Goal: Task Accomplishment & Management: Manage account settings

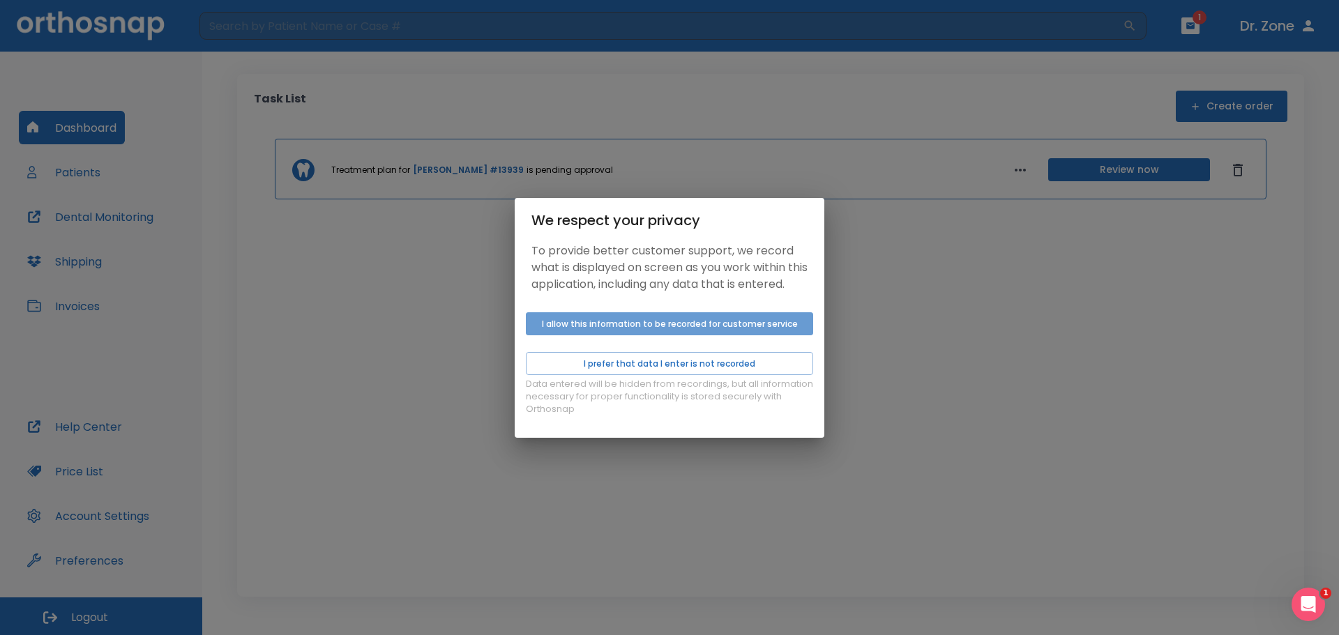
click at [626, 335] on button "I allow this information to be recorded for customer service" at bounding box center [669, 323] width 287 height 23
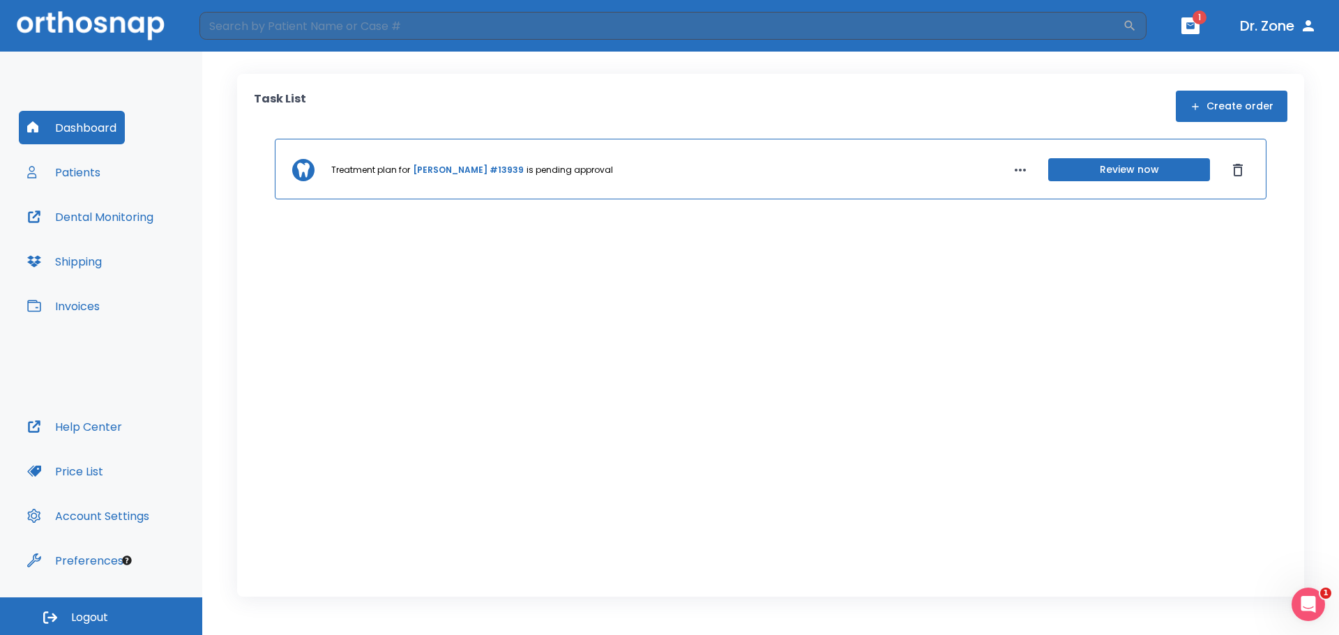
click at [83, 175] on button "Patients" at bounding box center [64, 172] width 90 height 33
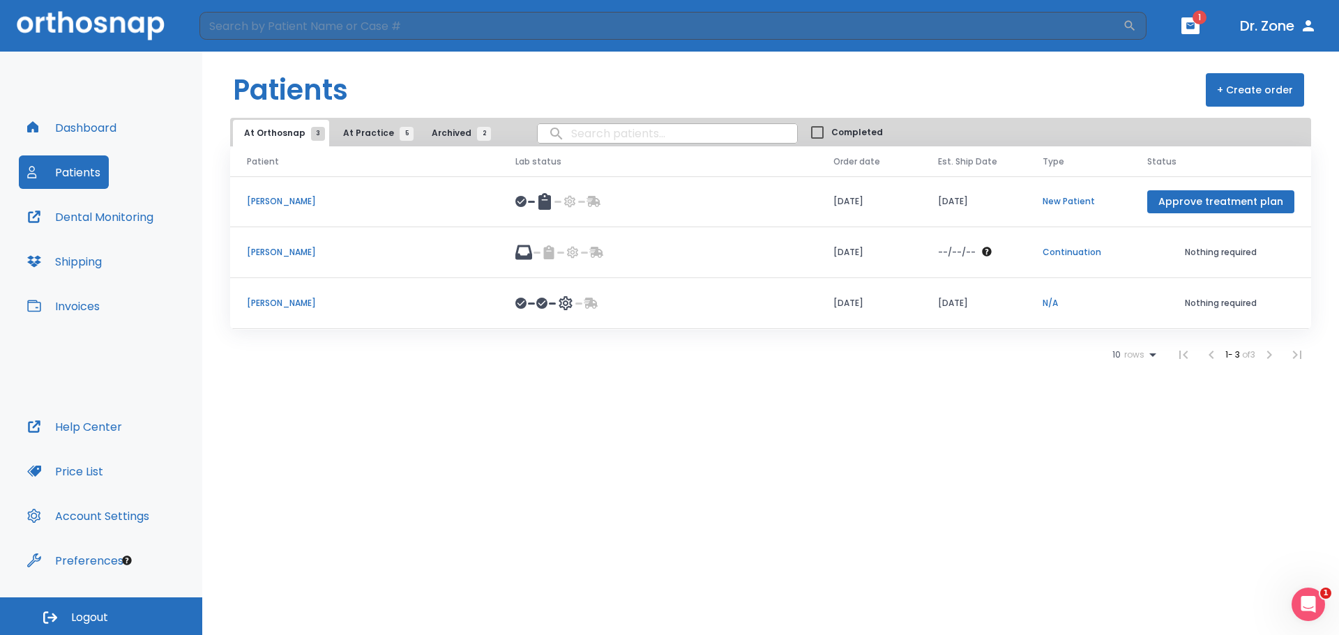
click at [634, 135] on body "​ 1 Dr. Zone Dashboard Patients Dental Monitoring Shipping Invoices Help Center…" at bounding box center [669, 317] width 1339 height 635
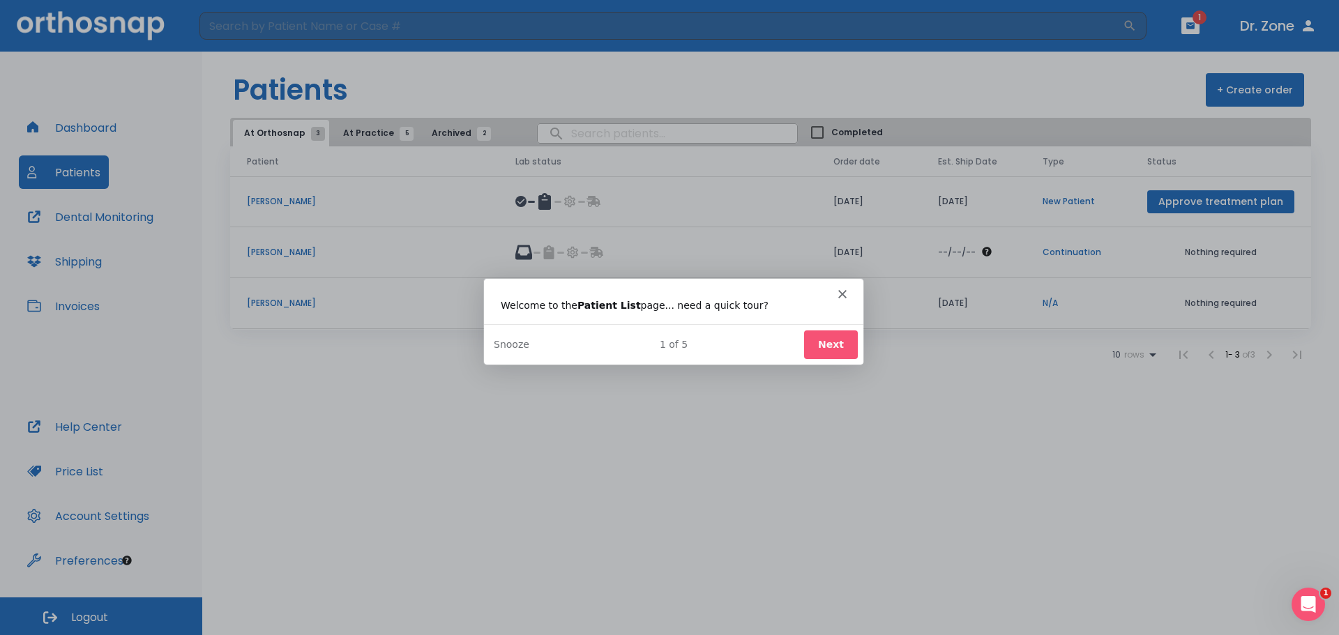
click at [833, 350] on button "Next" at bounding box center [830, 344] width 54 height 29
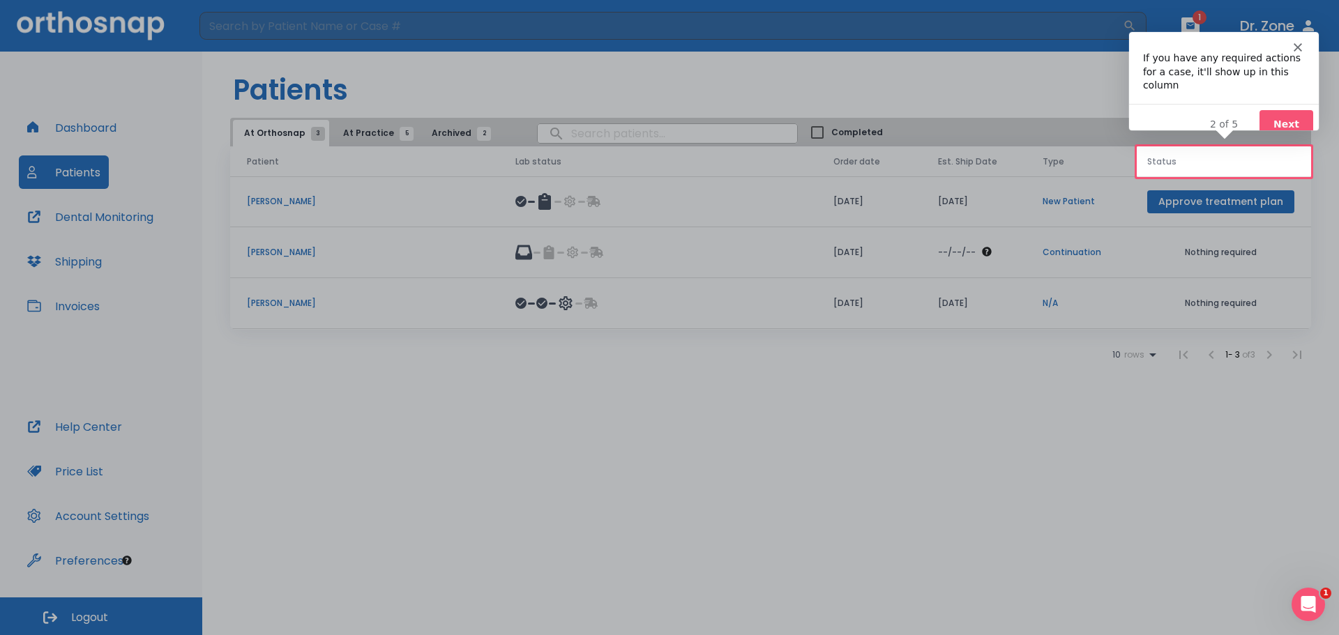
click at [1273, 109] on button "Next" at bounding box center [1285, 123] width 54 height 29
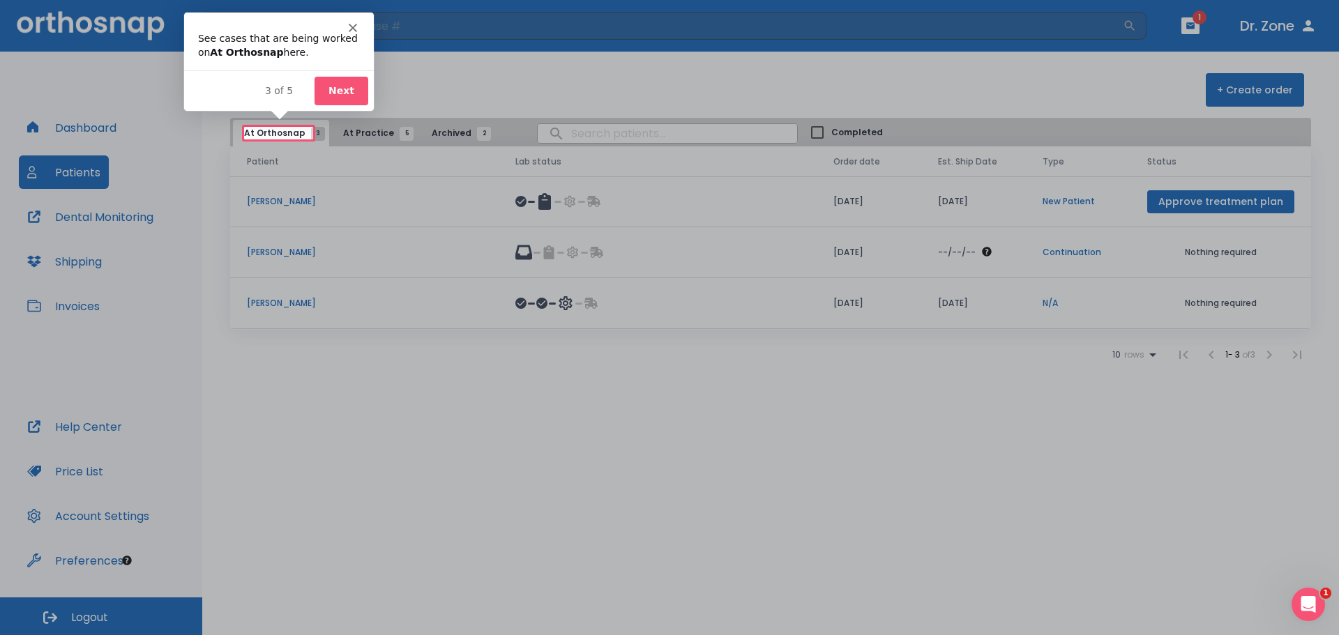
click at [321, 86] on button "Next" at bounding box center [340, 90] width 54 height 29
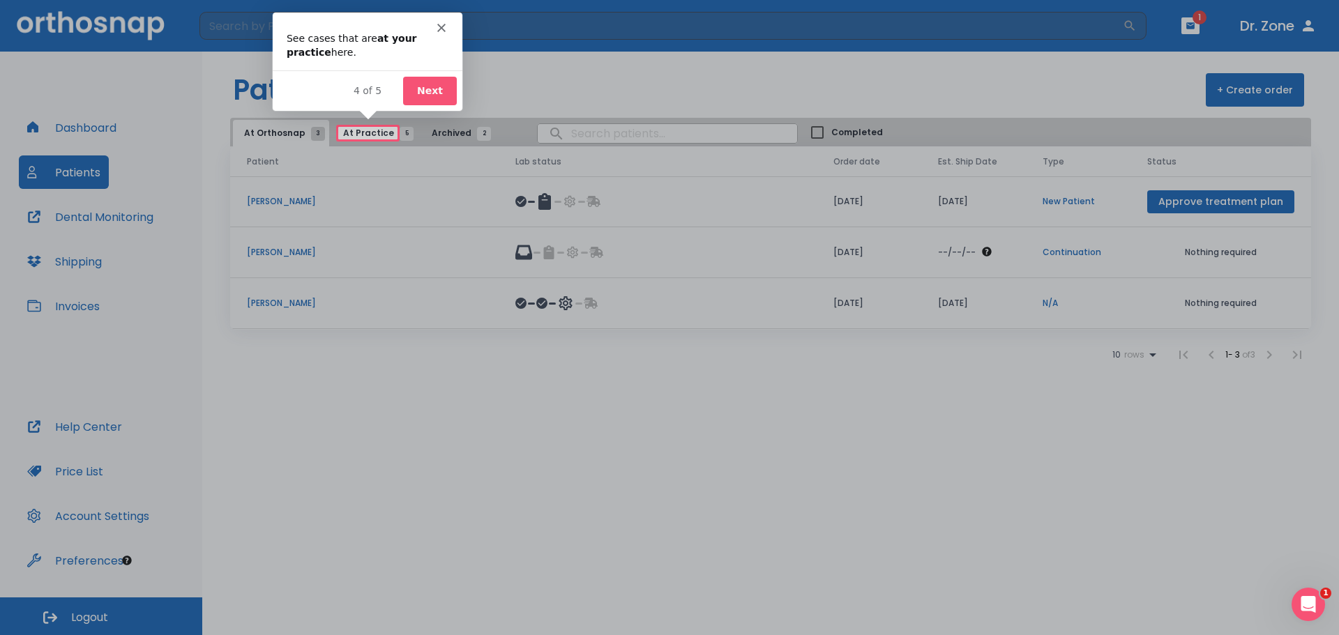
click at [441, 27] on polygon "Close" at bounding box center [441, 27] width 8 height 8
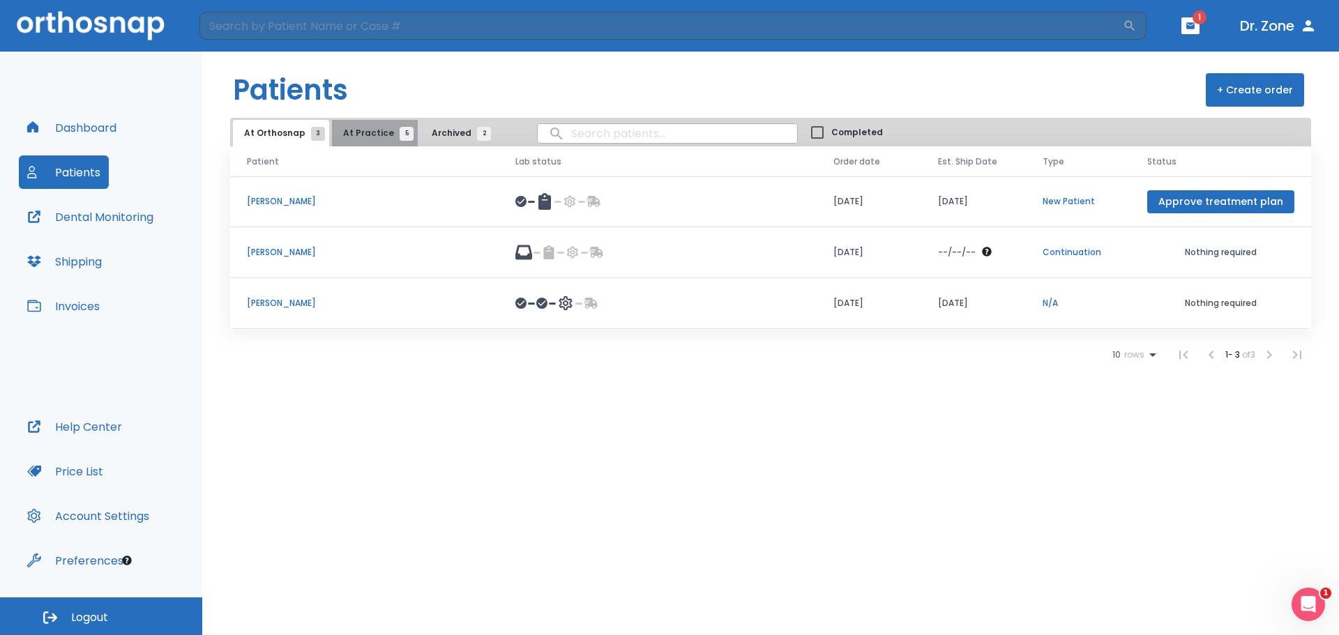
click at [375, 135] on span "At Practice 5" at bounding box center [374, 133] width 63 height 13
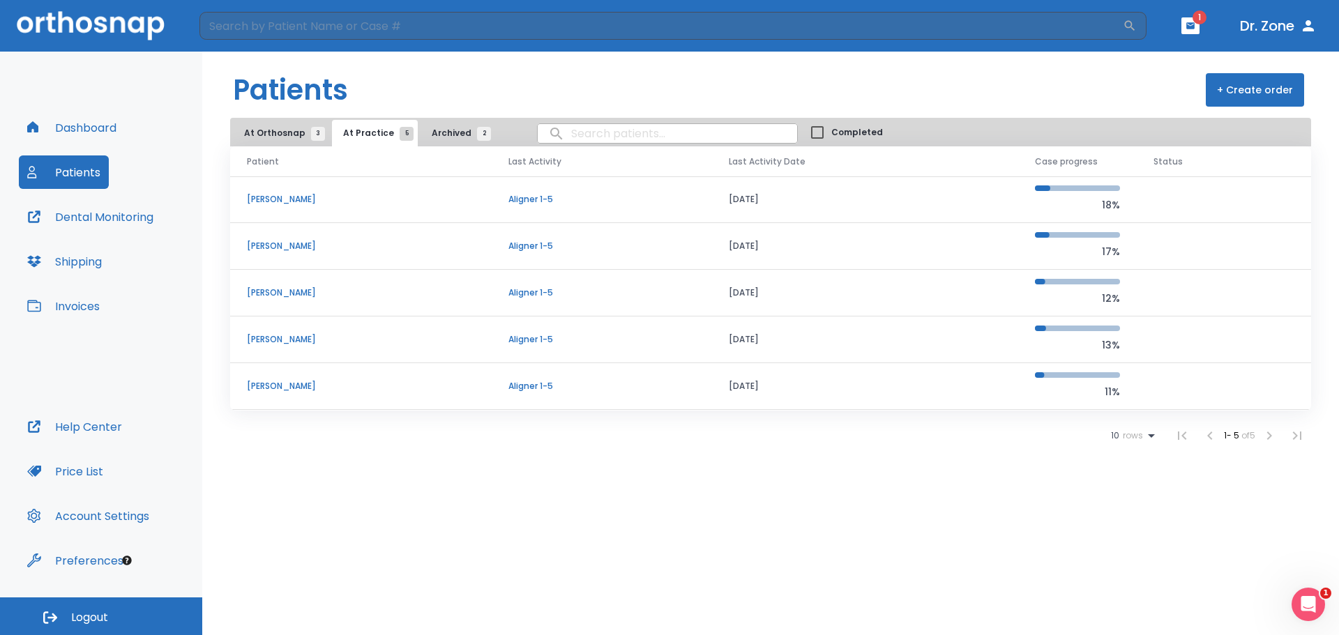
click at [576, 138] on input "search" at bounding box center [667, 133] width 259 height 27
type input "[PERSON_NAME]"
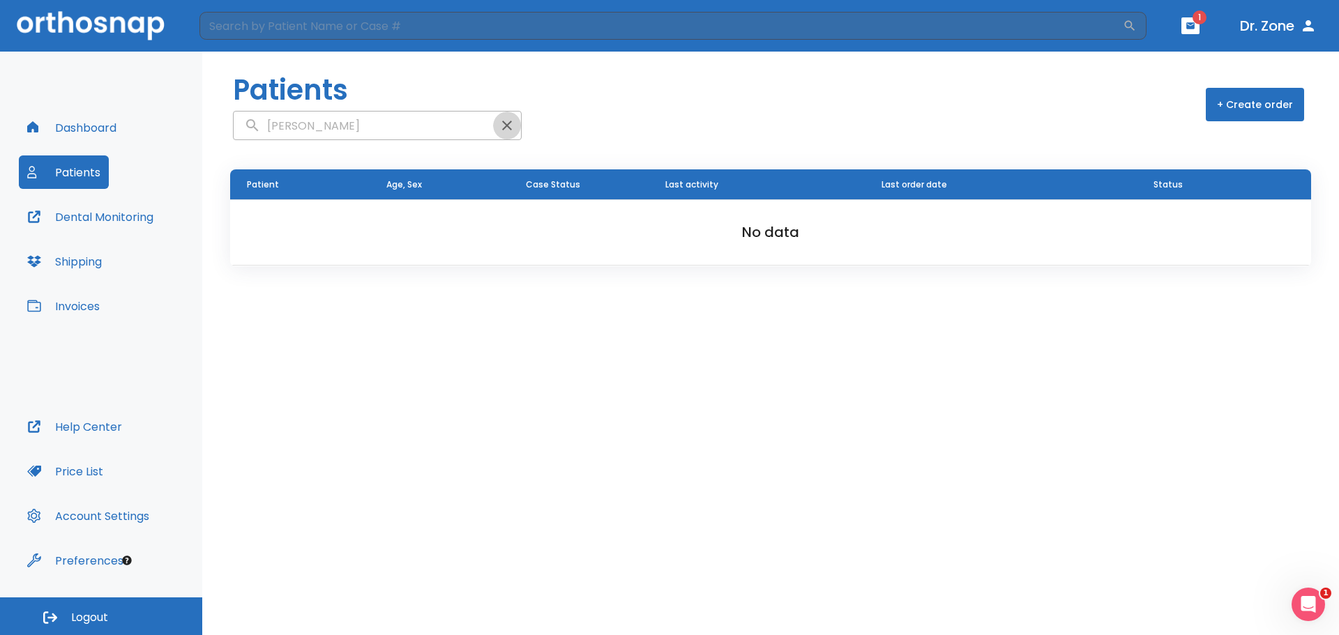
click at [499, 117] on icon "button" at bounding box center [507, 125] width 17 height 17
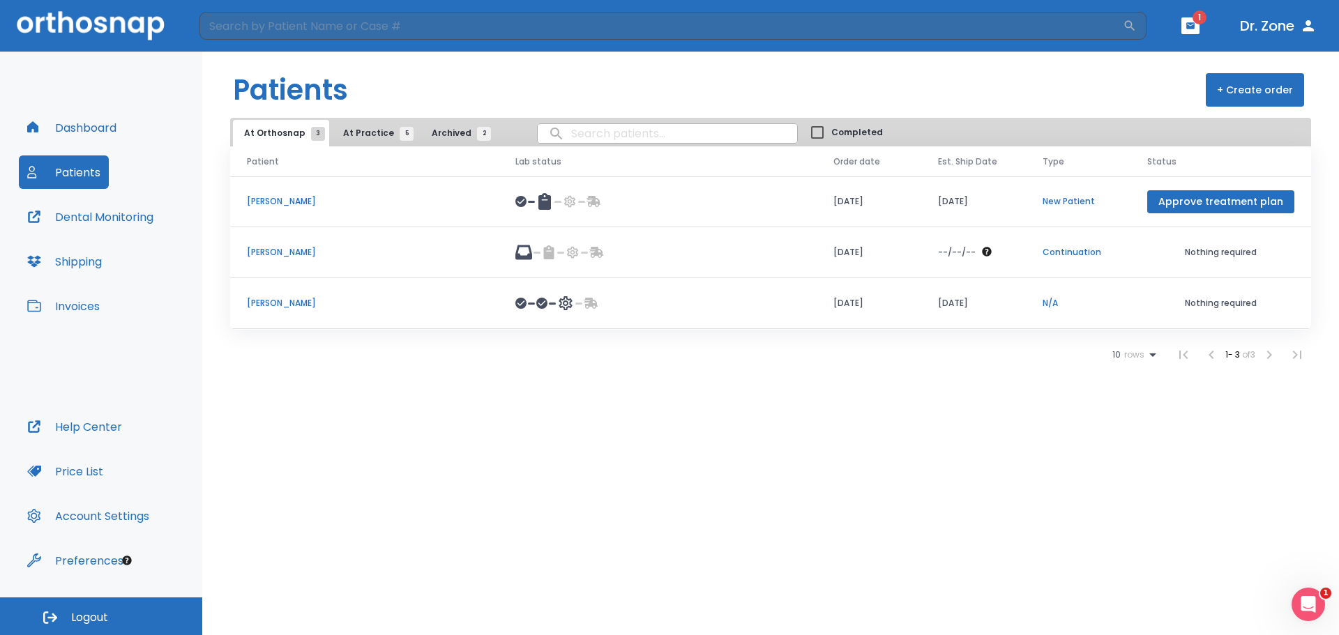
click at [618, 139] on input "search" at bounding box center [667, 133] width 259 height 27
type input "s"
click at [372, 126] on button "At Practice 5" at bounding box center [375, 133] width 86 height 26
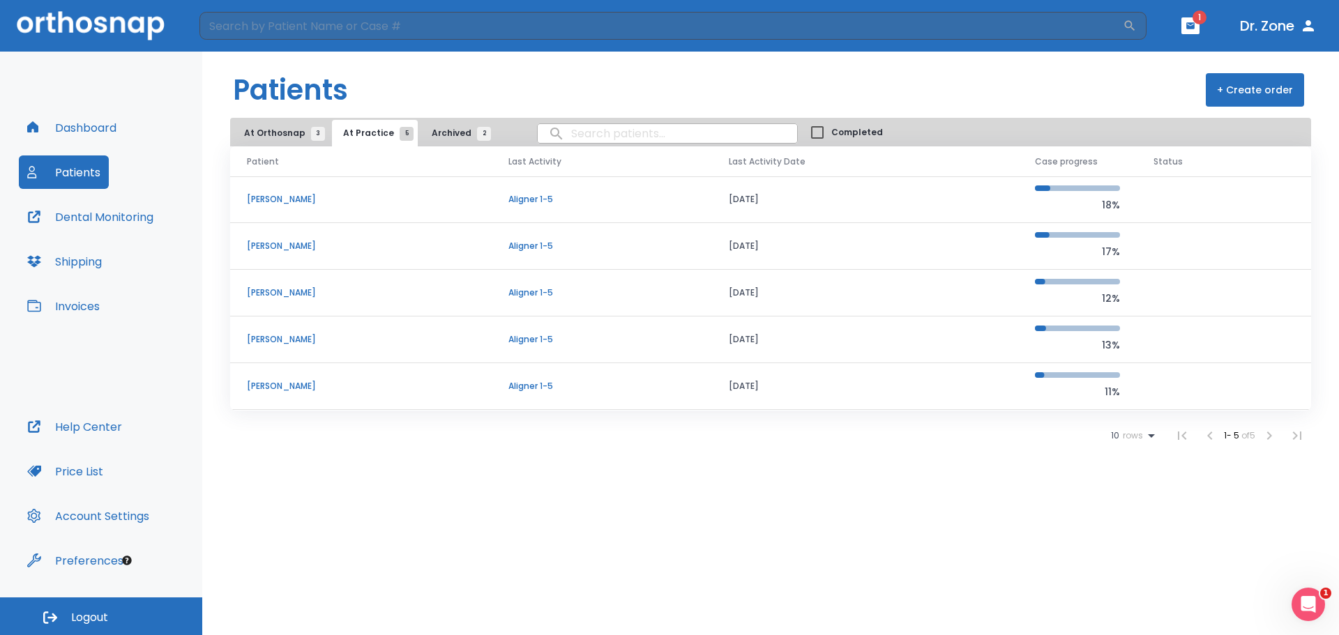
click at [282, 294] on p "[PERSON_NAME]" at bounding box center [361, 293] width 228 height 13
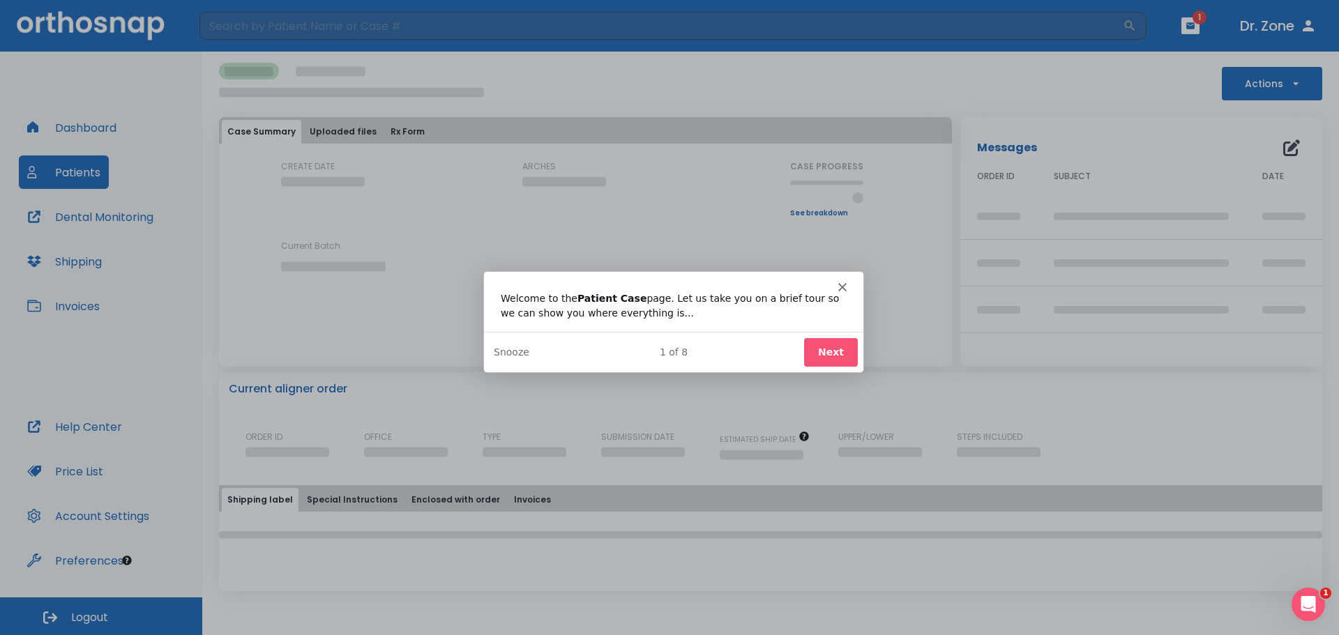
click at [849, 352] on button "Next" at bounding box center [830, 351] width 54 height 29
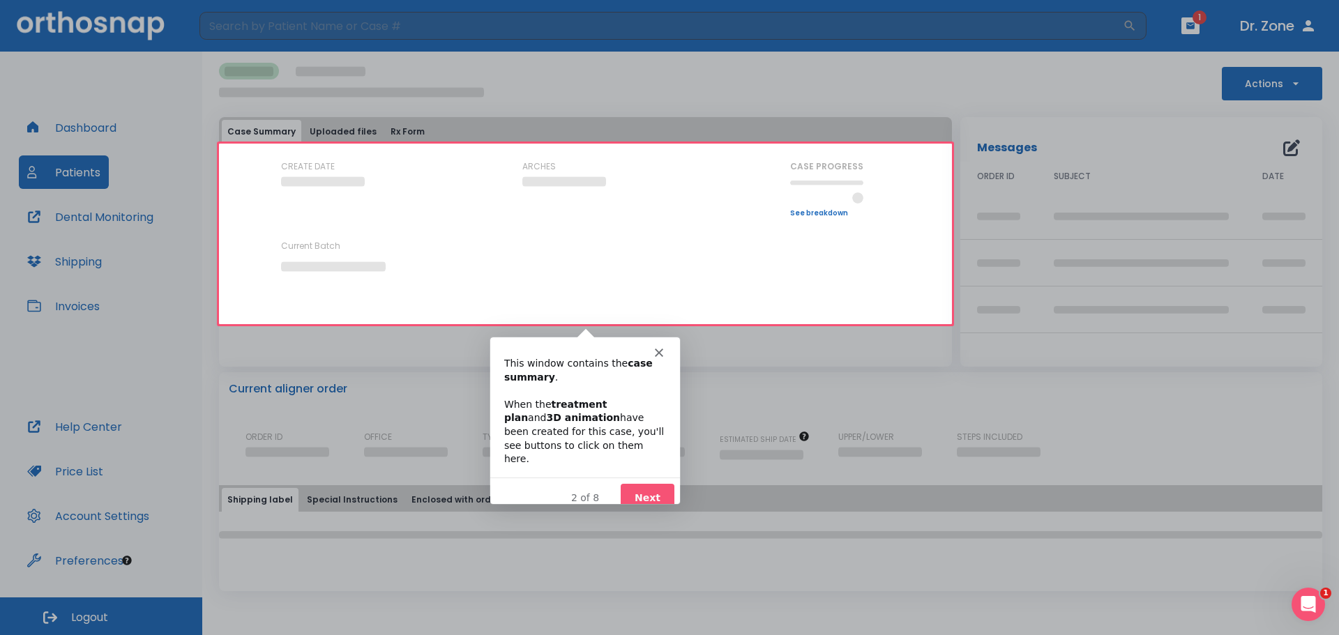
click at [655, 355] on polygon "Close" at bounding box center [658, 352] width 8 height 8
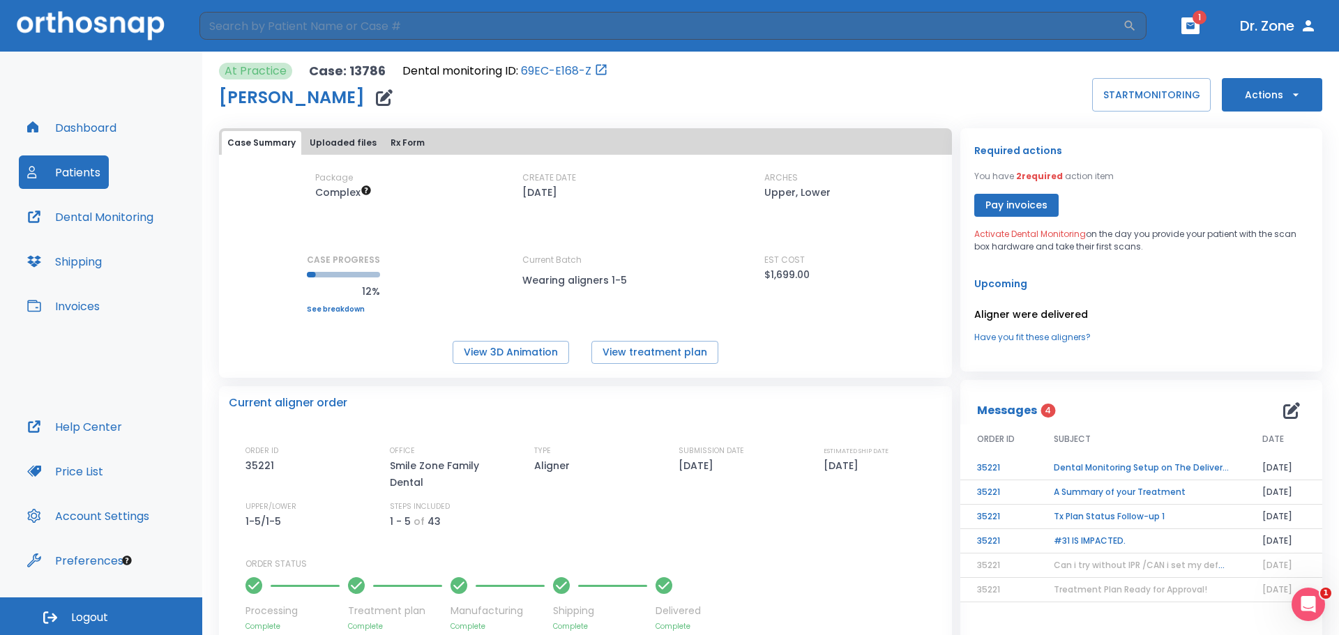
click at [350, 139] on button "Uploaded files" at bounding box center [343, 143] width 78 height 24
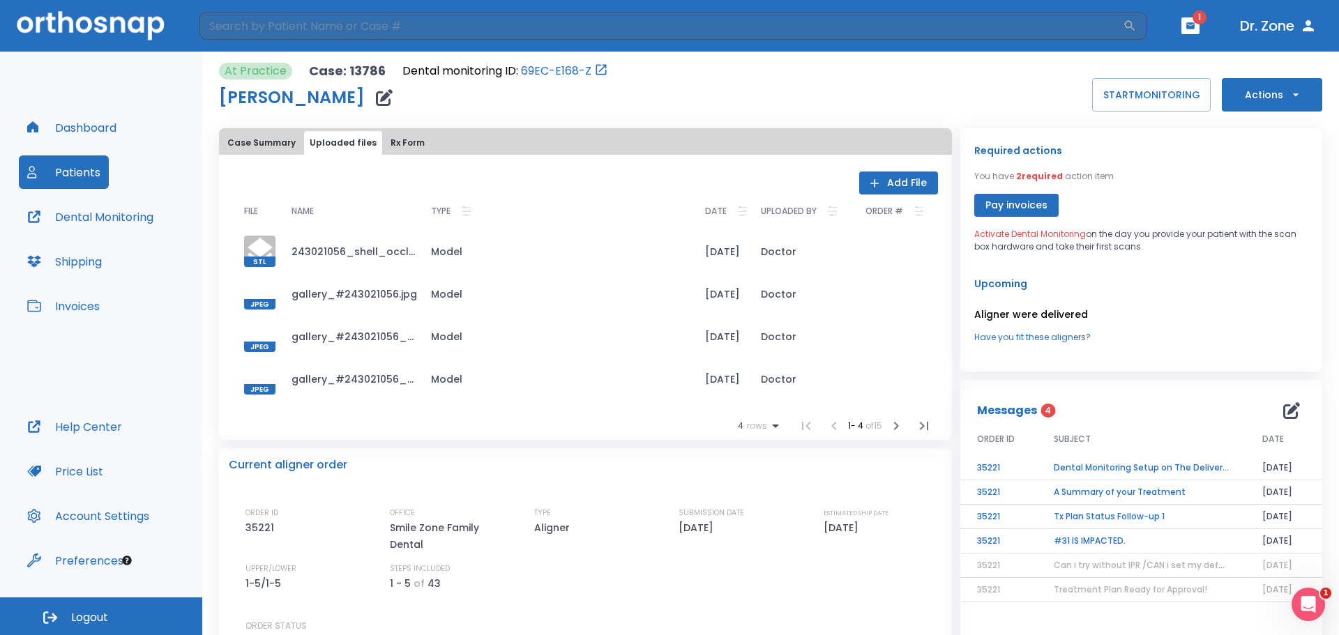
click at [93, 217] on button "Dental Monitoring" at bounding box center [90, 216] width 143 height 33
click at [260, 144] on button "Case Summary" at bounding box center [261, 143] width 79 height 24
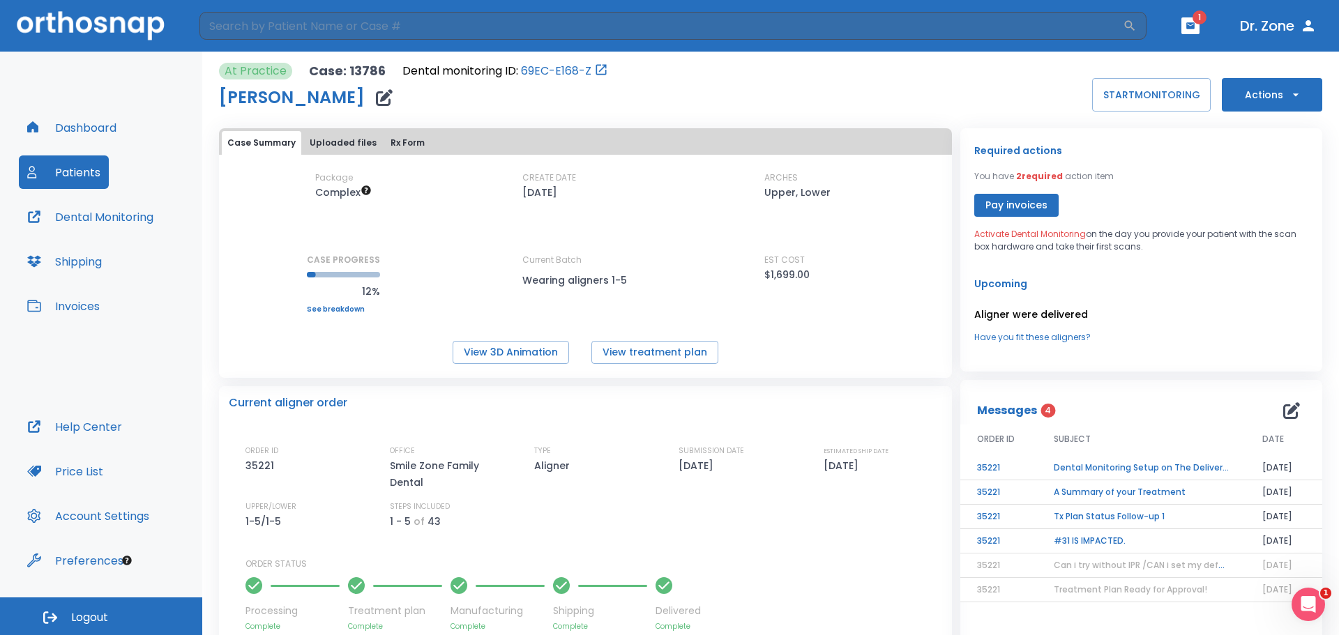
click at [1289, 100] on icon "button" at bounding box center [1296, 95] width 14 height 14
click at [983, 105] on div at bounding box center [669, 317] width 1339 height 635
click at [1113, 92] on button "START MONITORING" at bounding box center [1151, 94] width 119 height 33
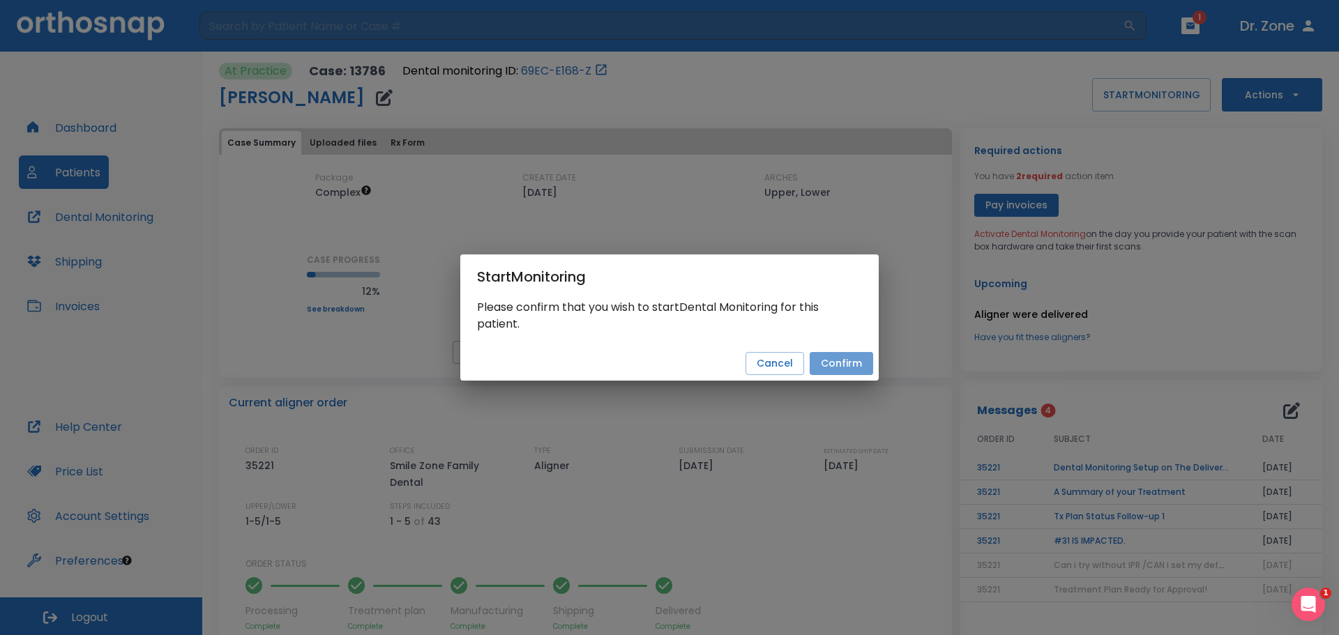
click at [847, 364] on button "Confirm" at bounding box center [841, 363] width 63 height 23
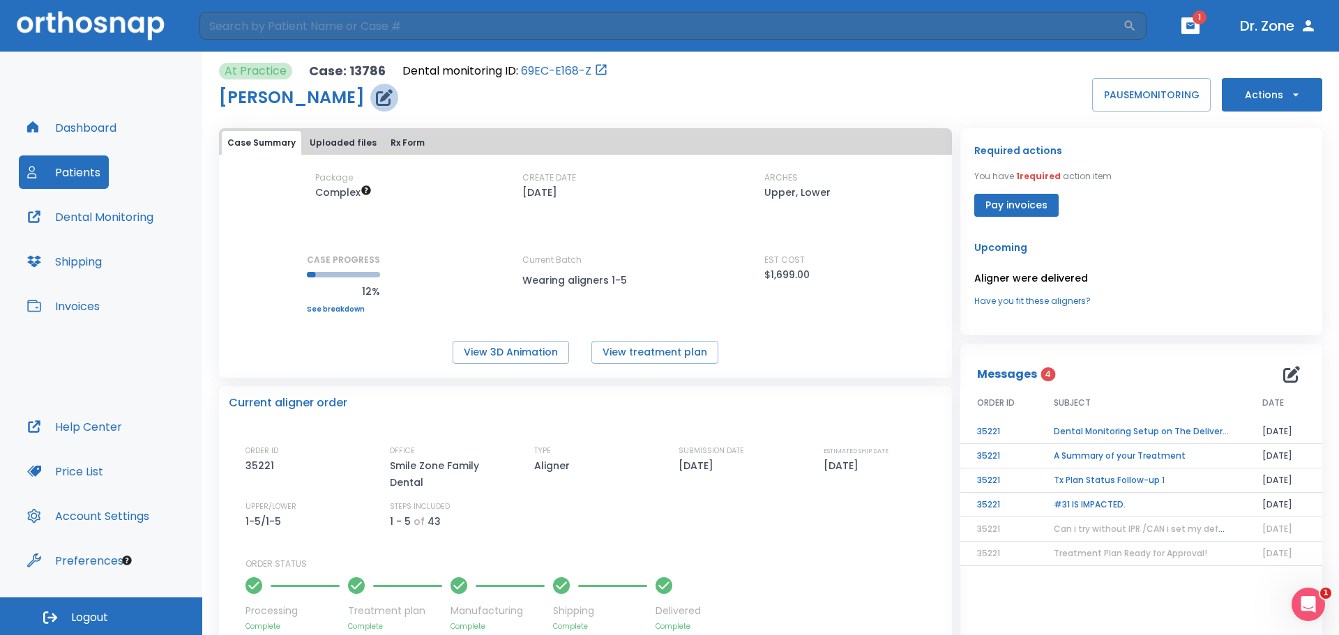
click at [376, 97] on icon "button" at bounding box center [384, 97] width 17 height 17
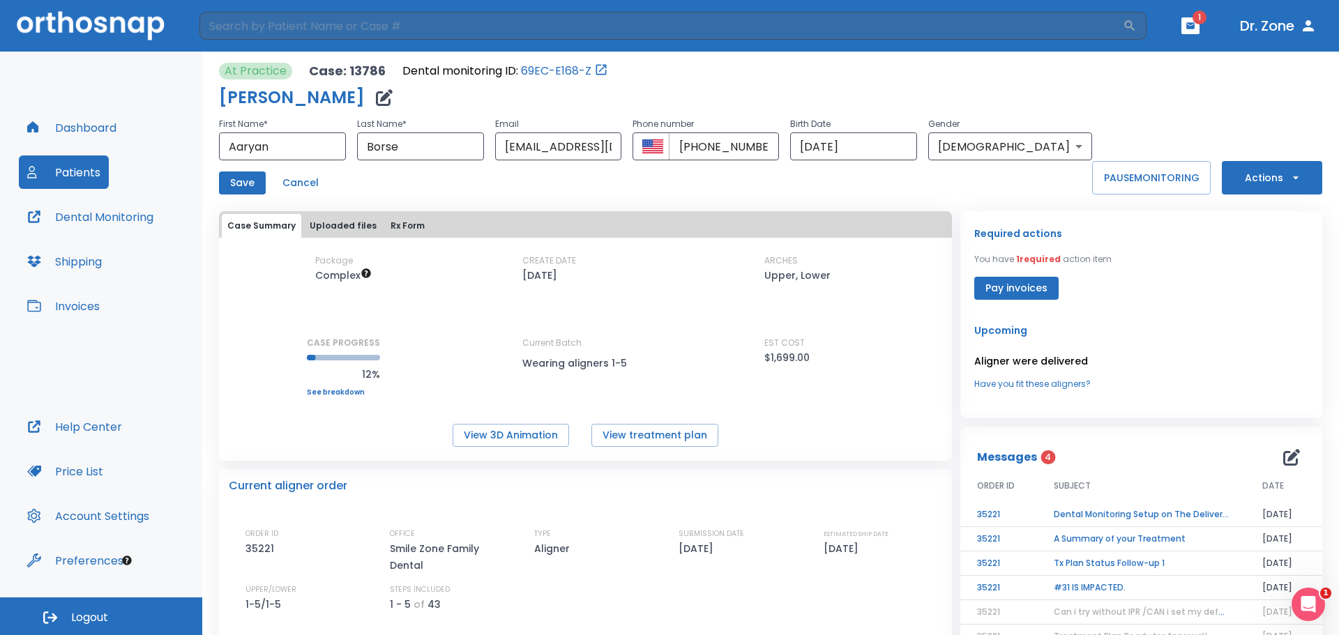
click at [240, 176] on button "Save" at bounding box center [242, 183] width 47 height 23
